Goal: Find specific page/section: Find specific page/section

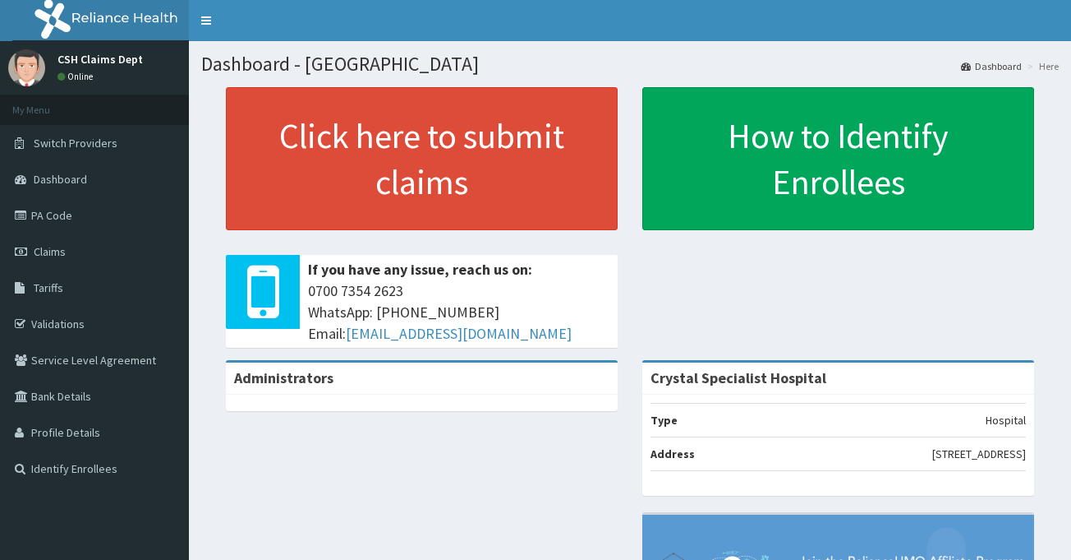
click at [132, 217] on link "PA Code" at bounding box center [94, 215] width 189 height 36
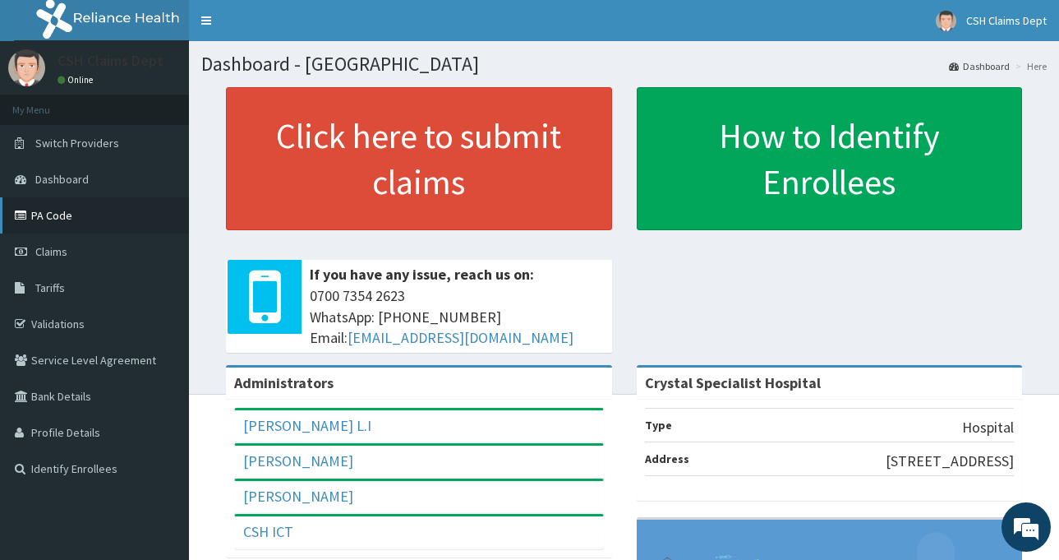
click at [60, 214] on link "PA Code" at bounding box center [94, 215] width 189 height 36
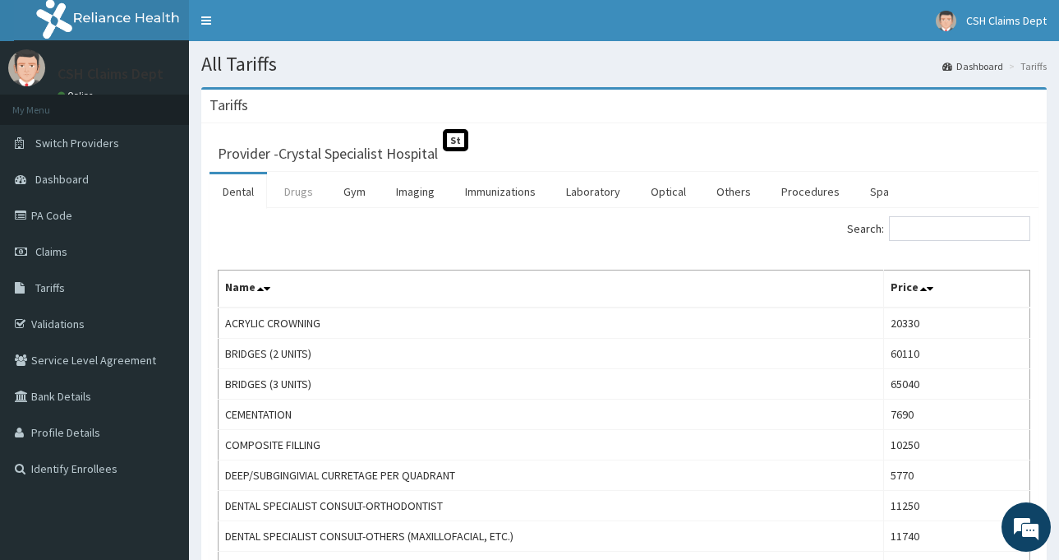
click at [302, 188] on link "Drugs" at bounding box center [298, 191] width 55 height 35
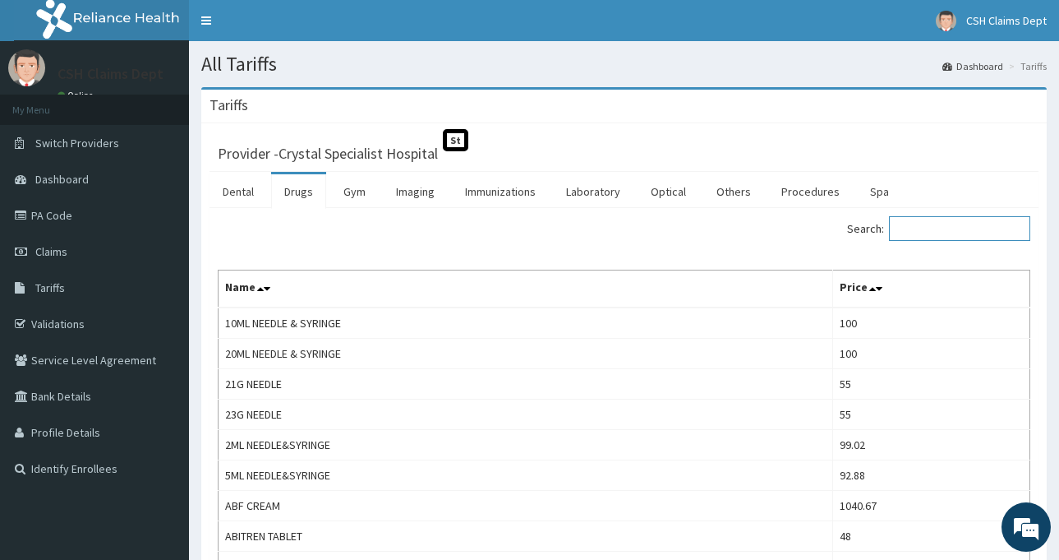
click at [974, 228] on input "Search:" at bounding box center [959, 228] width 141 height 25
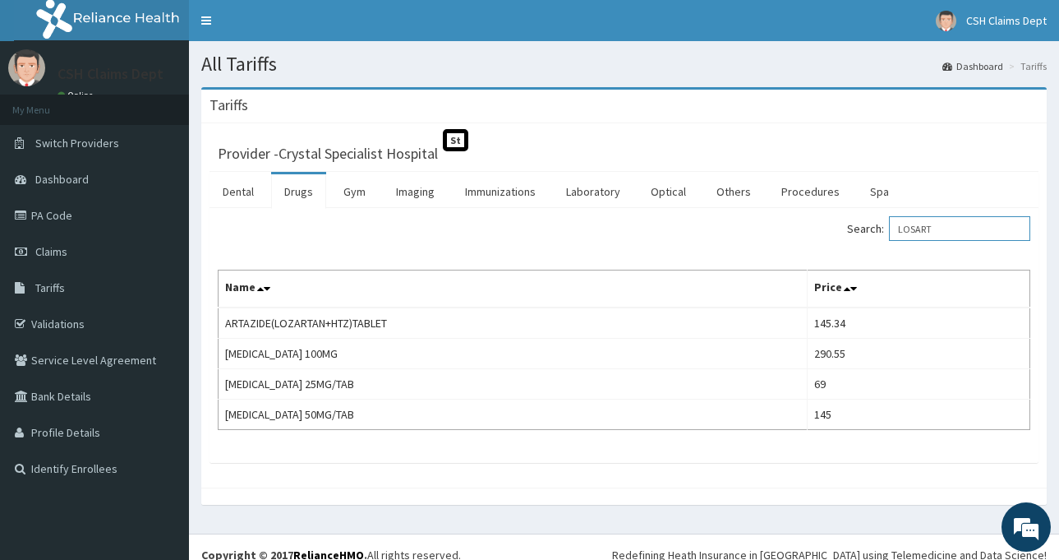
click at [947, 230] on input "LOSART" at bounding box center [959, 228] width 141 height 25
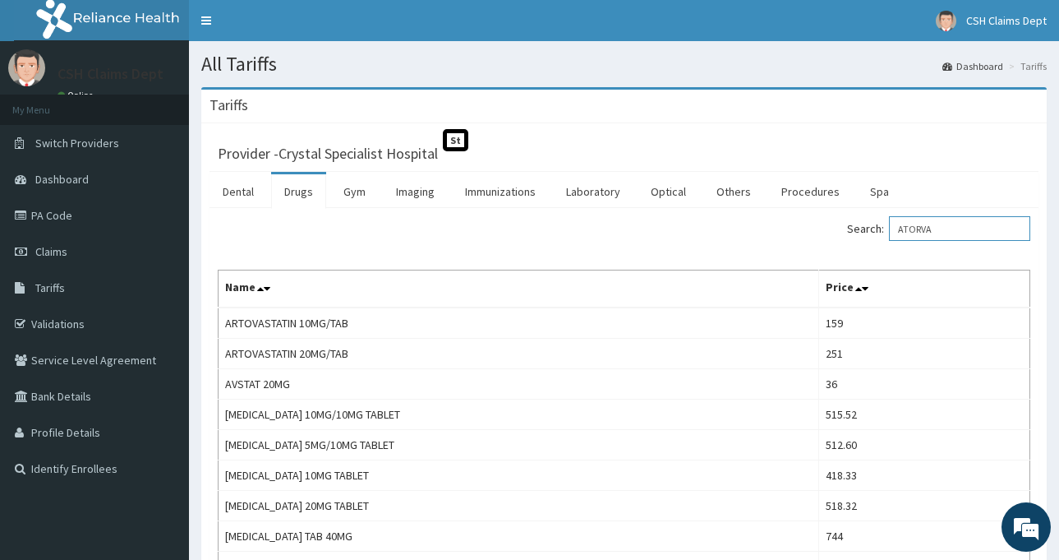
type input "ATORVA"
click at [85, 215] on link "PA Code" at bounding box center [94, 215] width 189 height 36
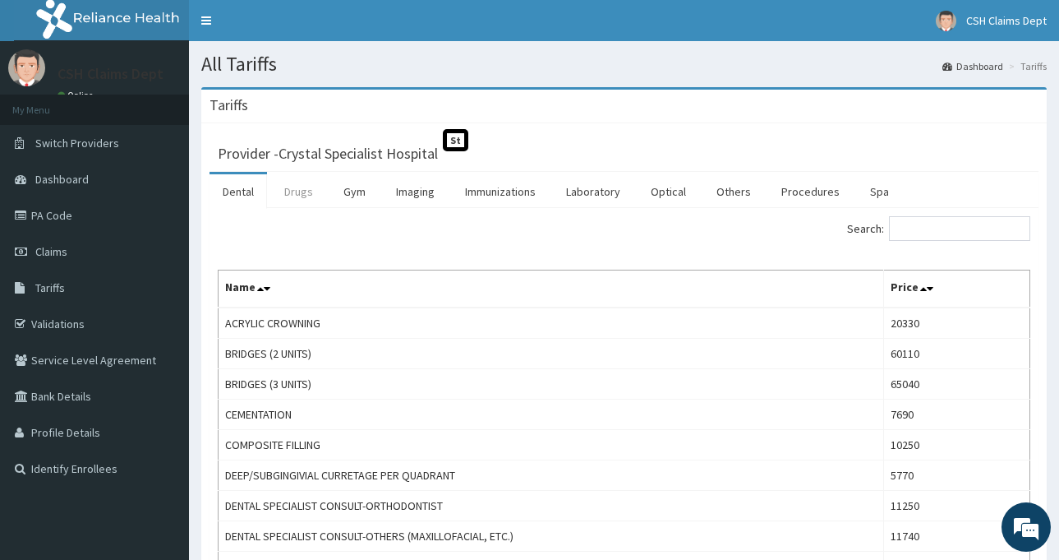
click at [291, 187] on link "Drugs" at bounding box center [298, 191] width 55 height 35
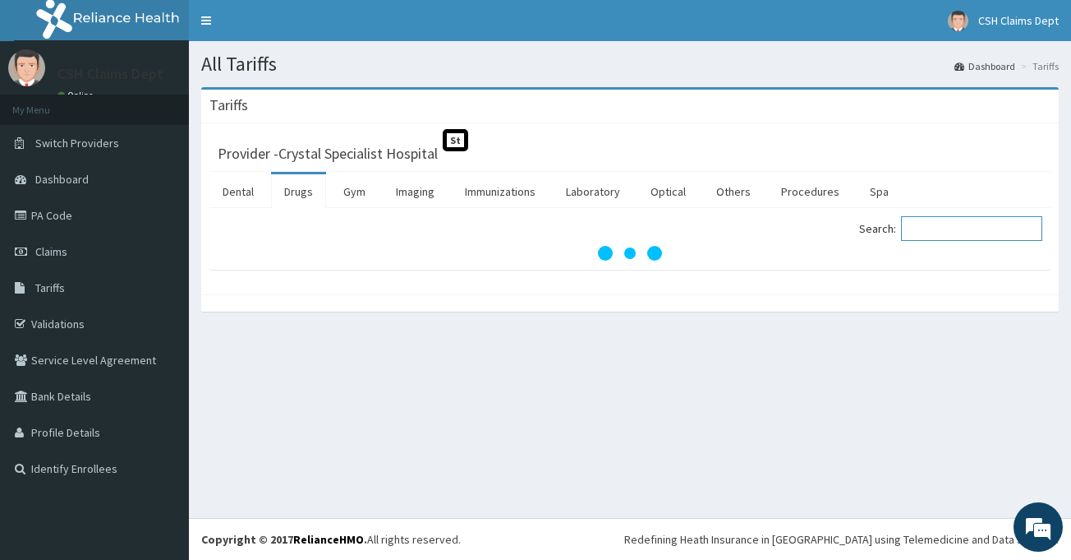
click at [987, 237] on input "Search:" at bounding box center [971, 228] width 141 height 25
click at [987, 230] on input "Search:" at bounding box center [971, 228] width 141 height 25
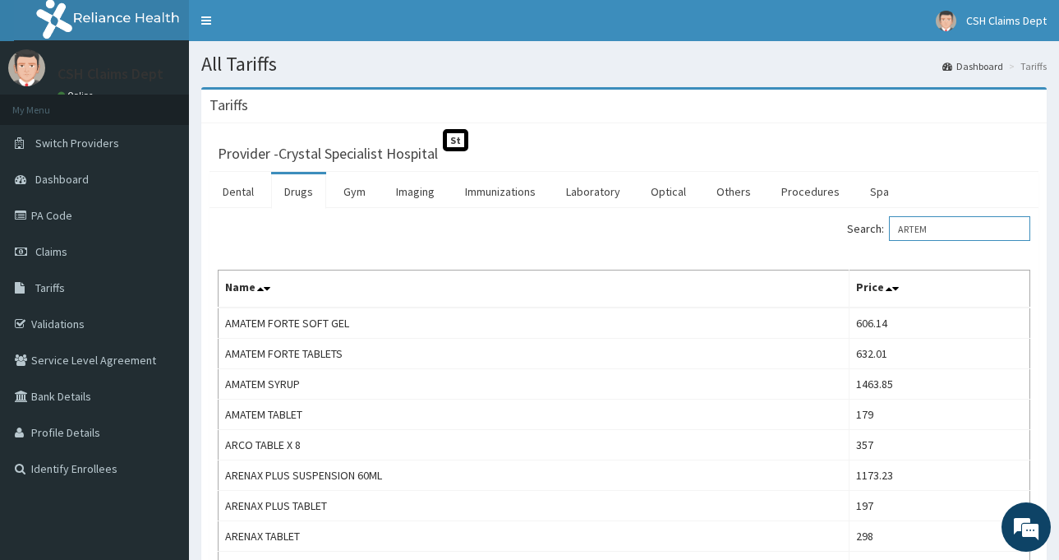
click at [947, 228] on input "ARTEM" at bounding box center [959, 228] width 141 height 25
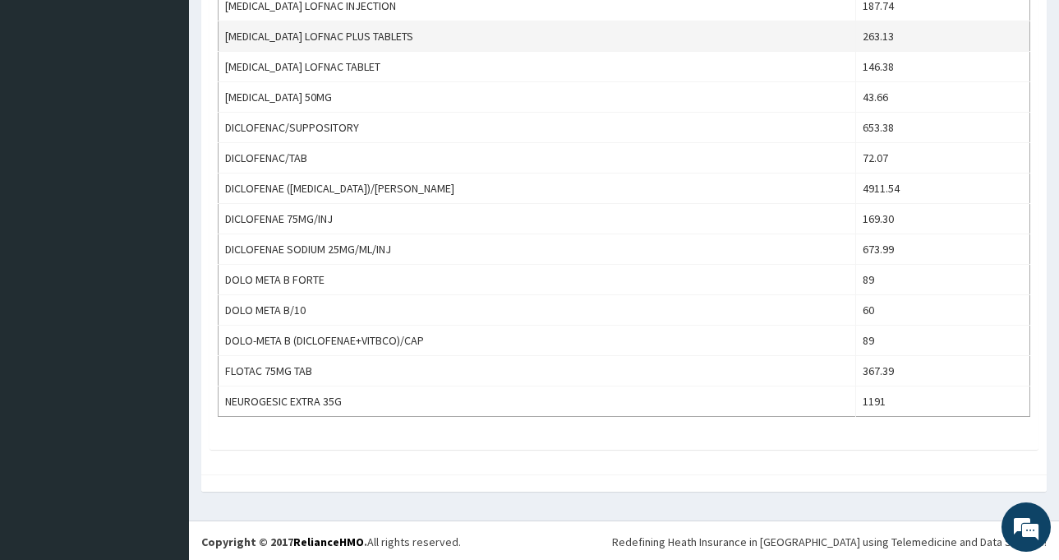
scroll to position [654, 0]
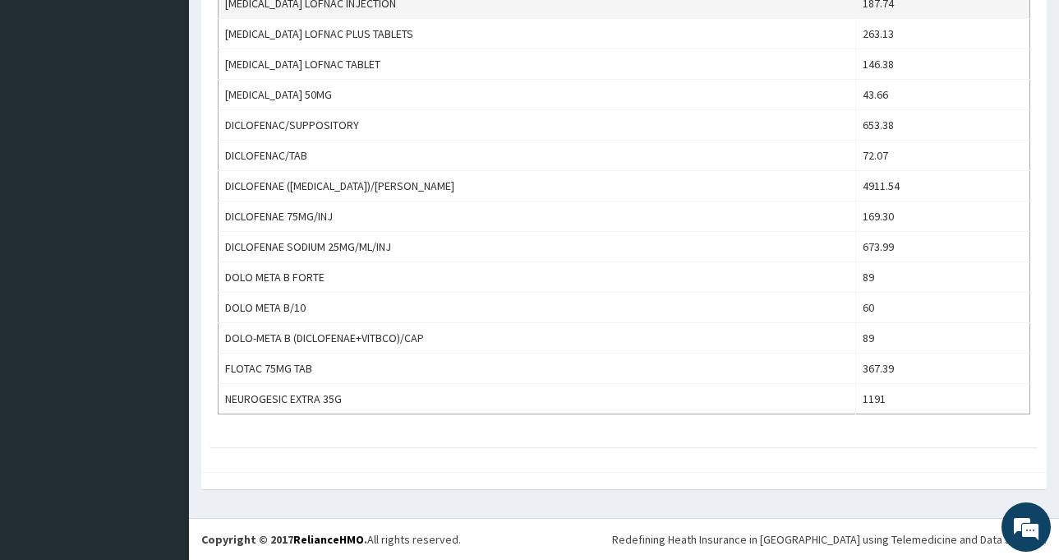
type input "DICLO"
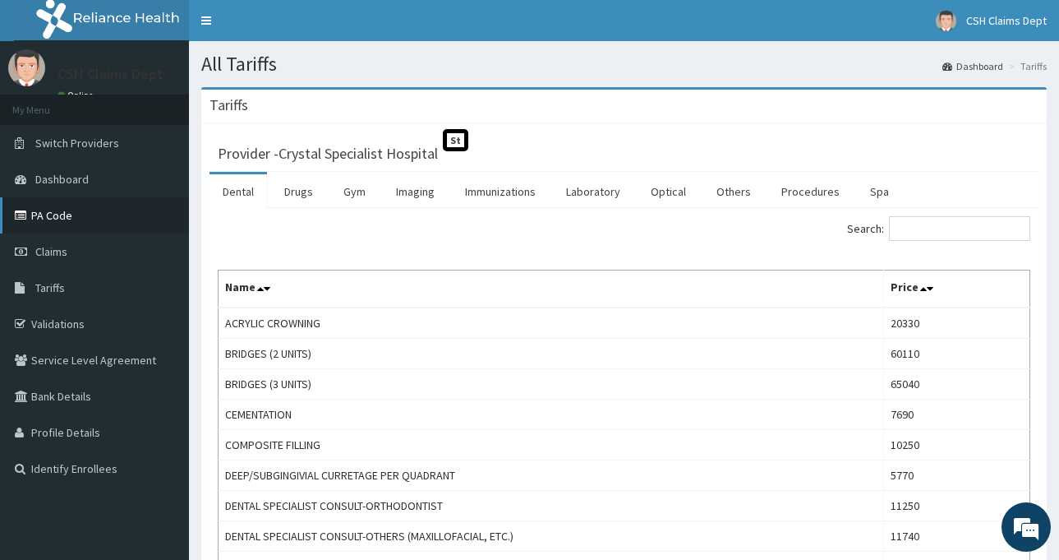
click at [137, 229] on link "PA Code" at bounding box center [94, 215] width 189 height 36
click at [812, 200] on link "Procedures" at bounding box center [810, 191] width 85 height 35
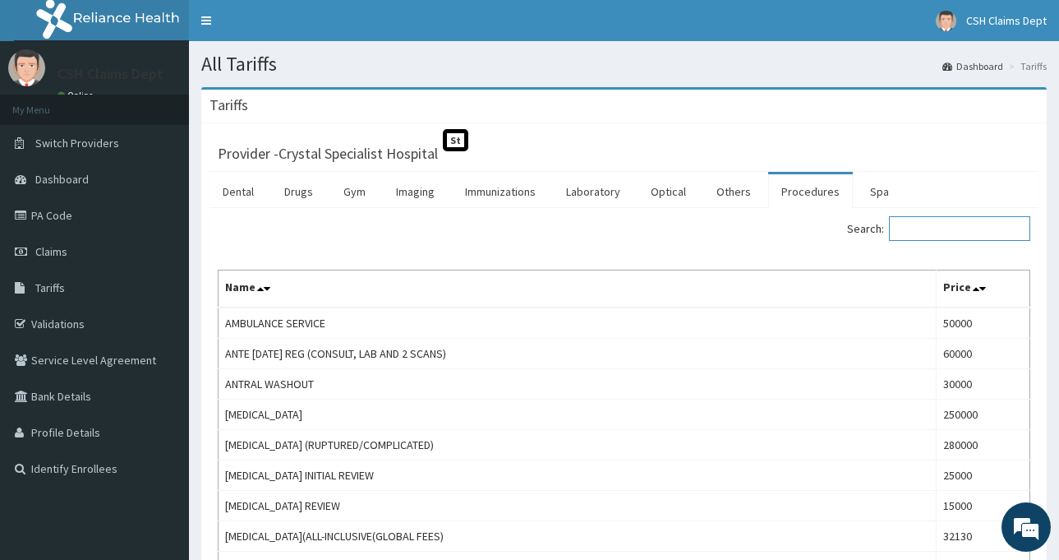
click at [947, 232] on input "Search:" at bounding box center [959, 228] width 141 height 25
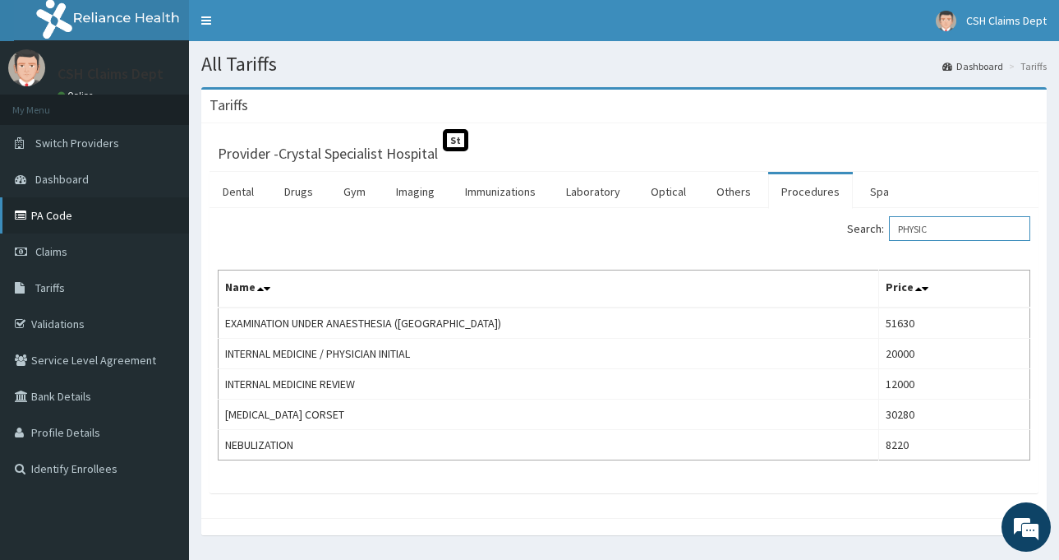
type input "PHYSIC"
click at [82, 221] on link "PA Code" at bounding box center [94, 215] width 189 height 36
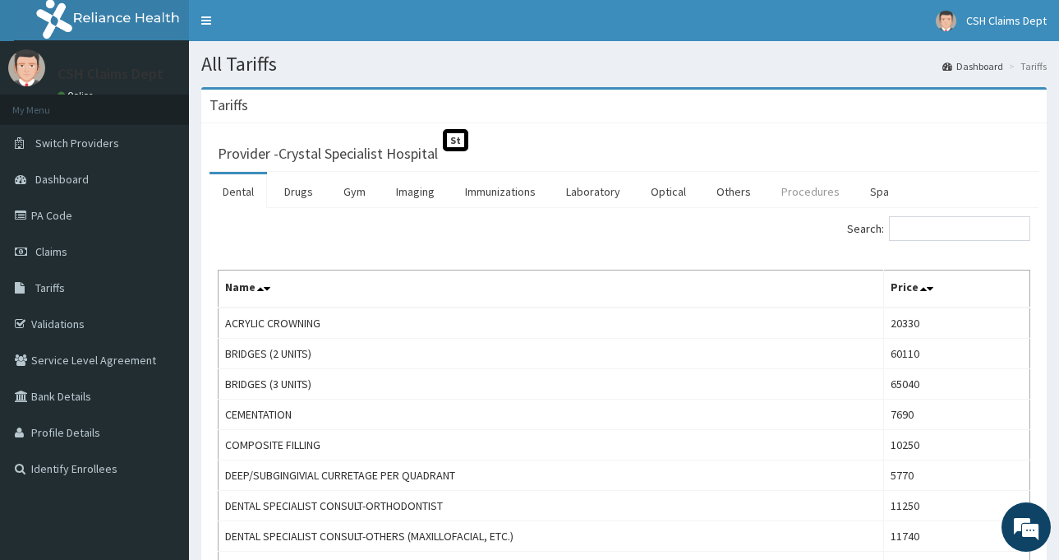
click at [809, 193] on link "Procedures" at bounding box center [810, 191] width 85 height 35
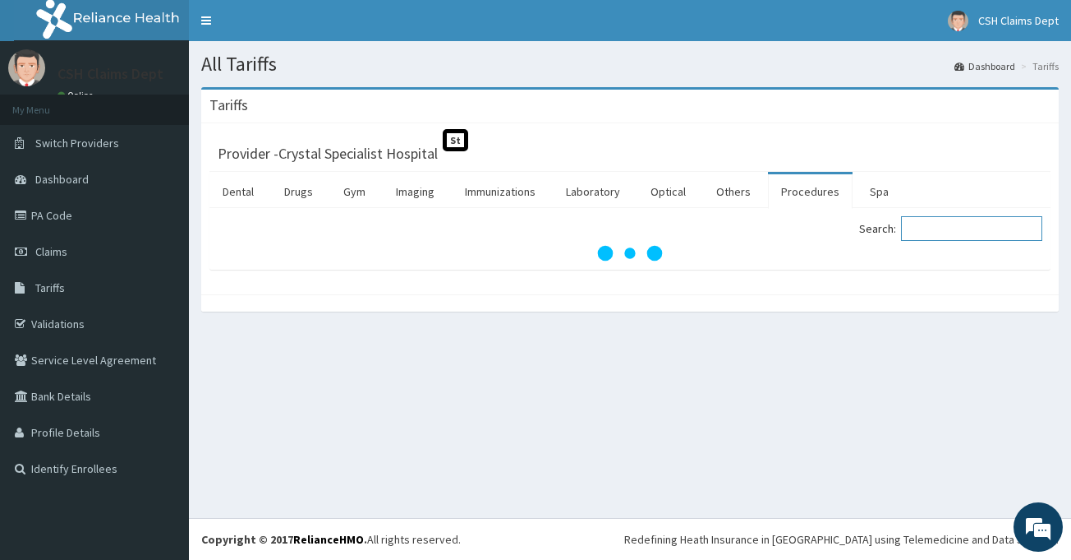
click at [956, 236] on input "Search:" at bounding box center [971, 228] width 141 height 25
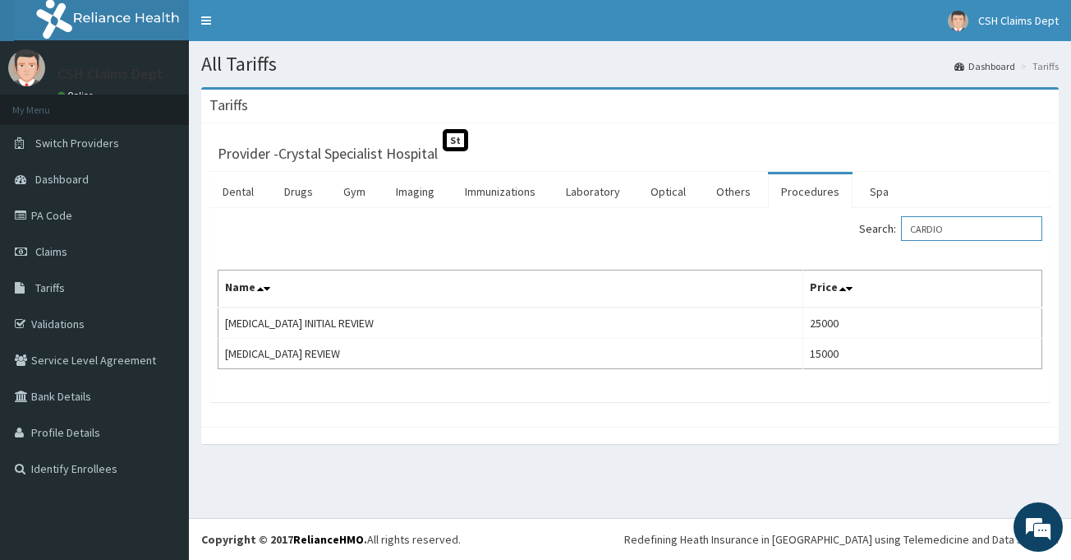
type input "CARDIO"
